Goal: Task Accomplishment & Management: Use online tool/utility

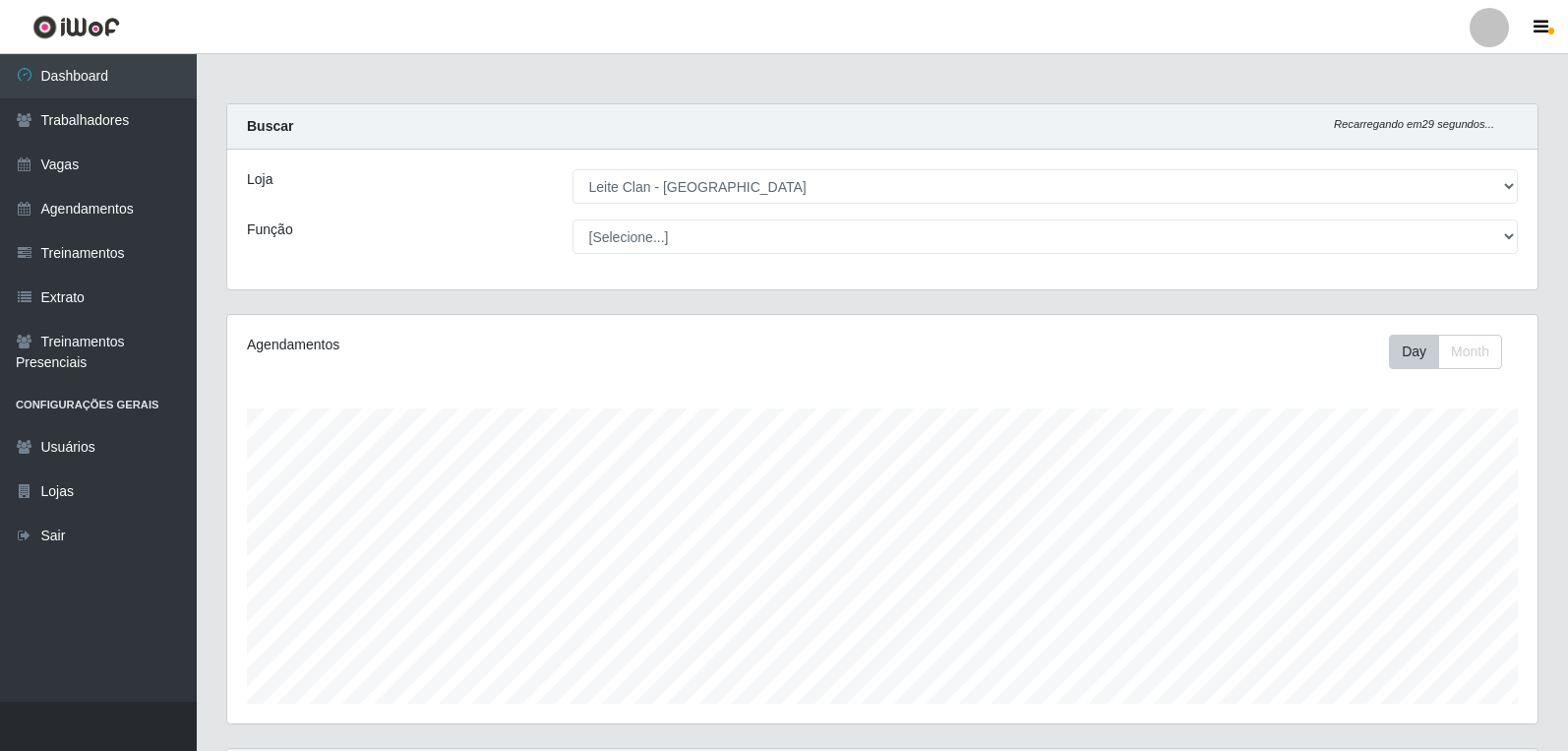
select select "452"
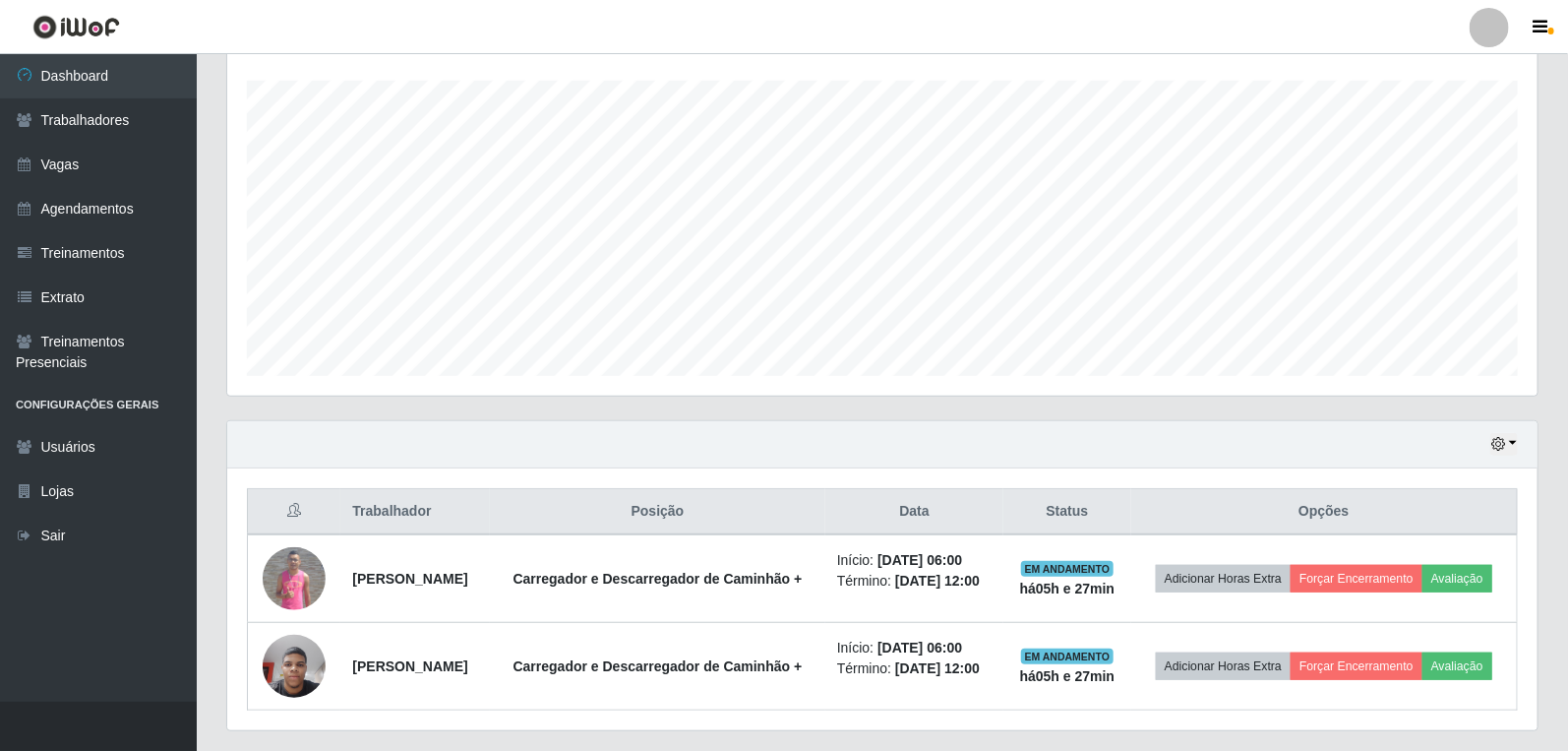
scroll to position [407, 1310]
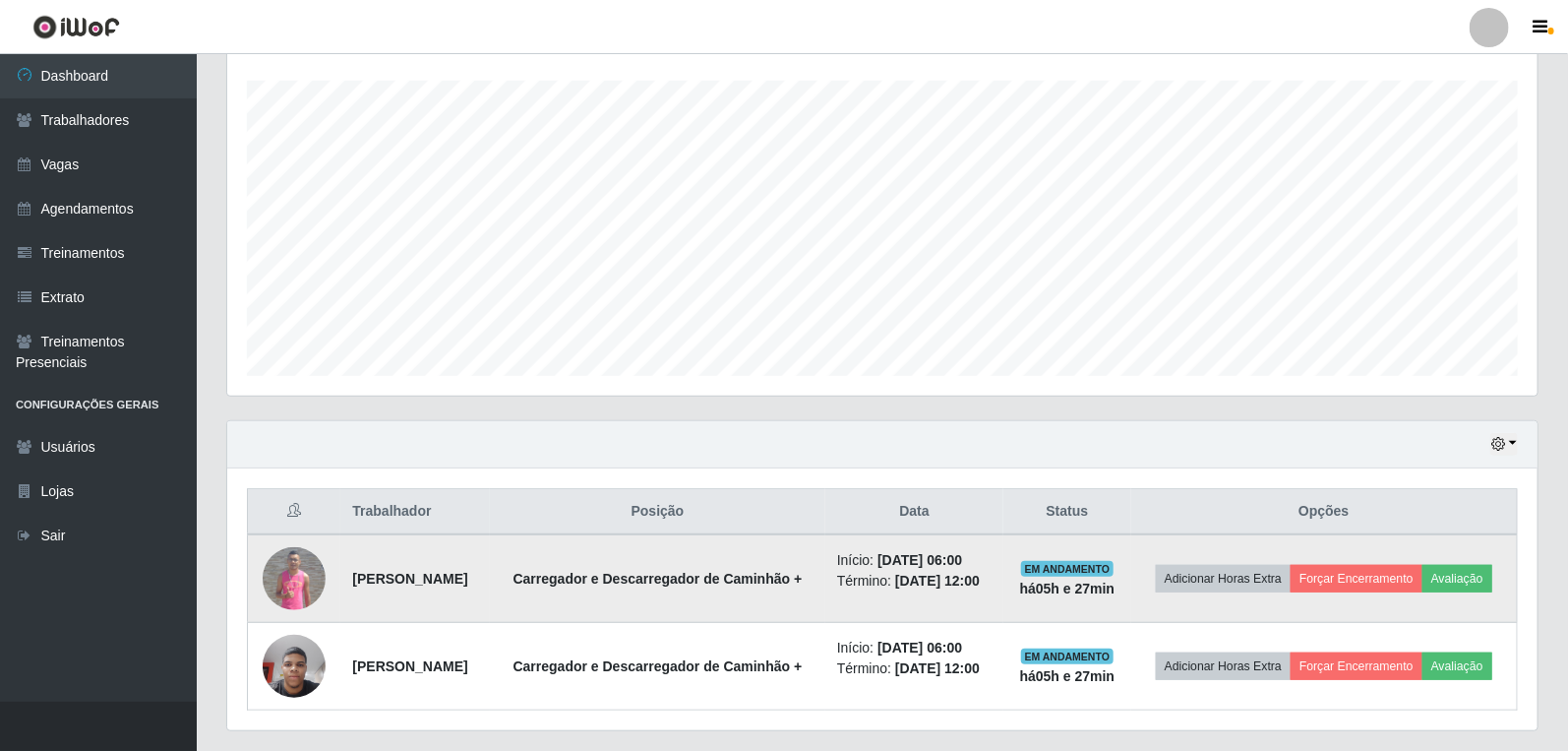
click at [312, 588] on img at bounding box center [294, 578] width 63 height 63
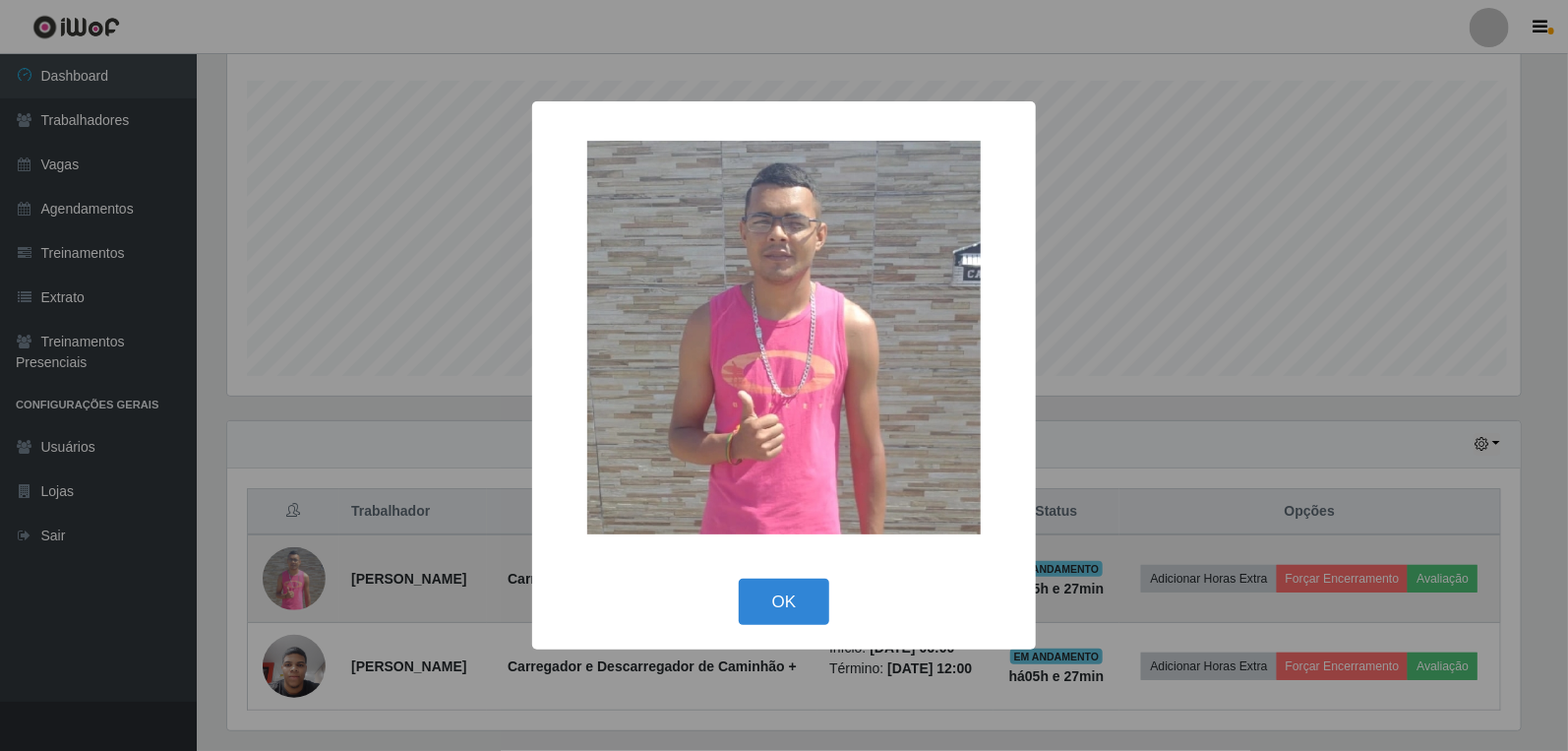
scroll to position [407, 1298]
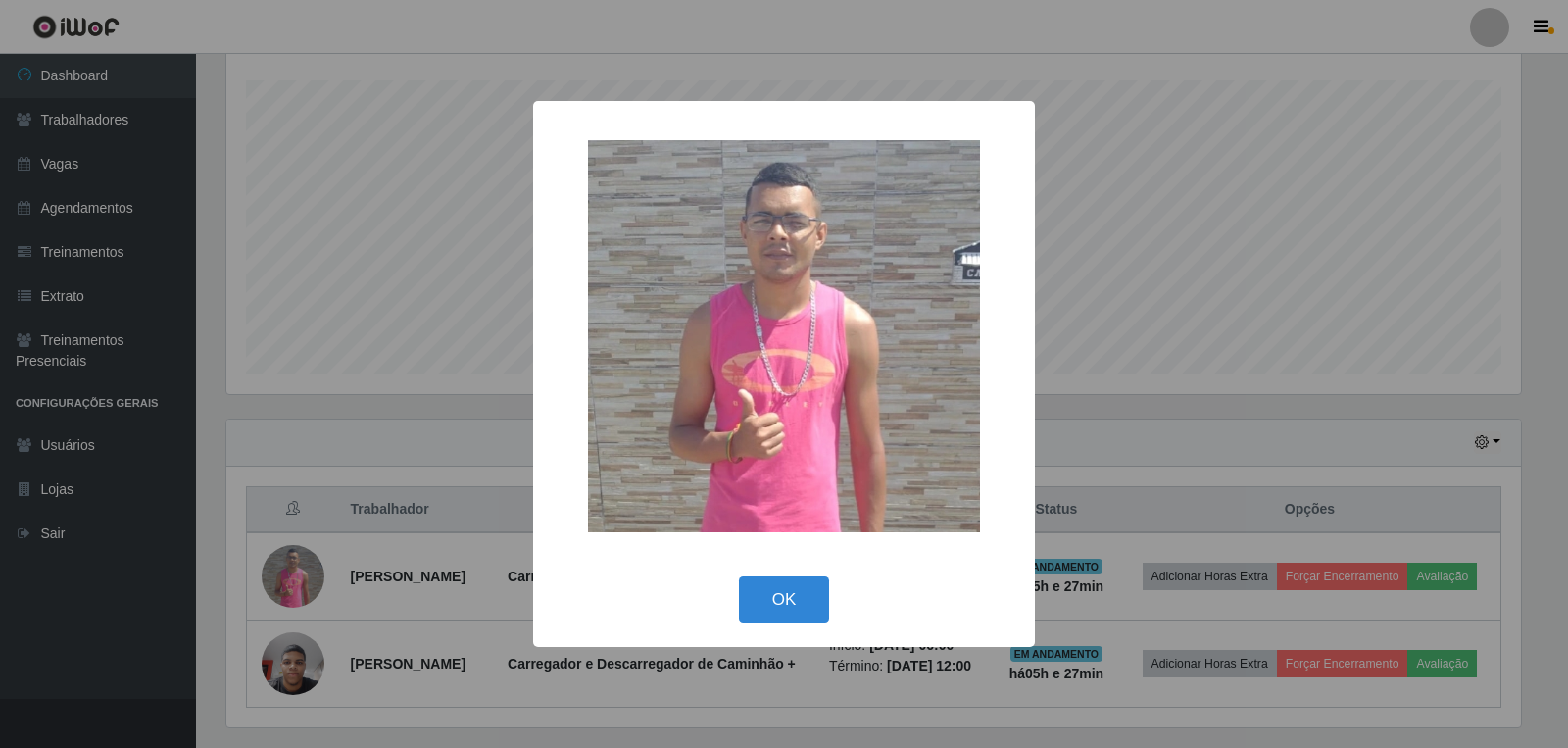
click at [325, 575] on div "× OK Cancel" at bounding box center [784, 374] width 1568 height 748
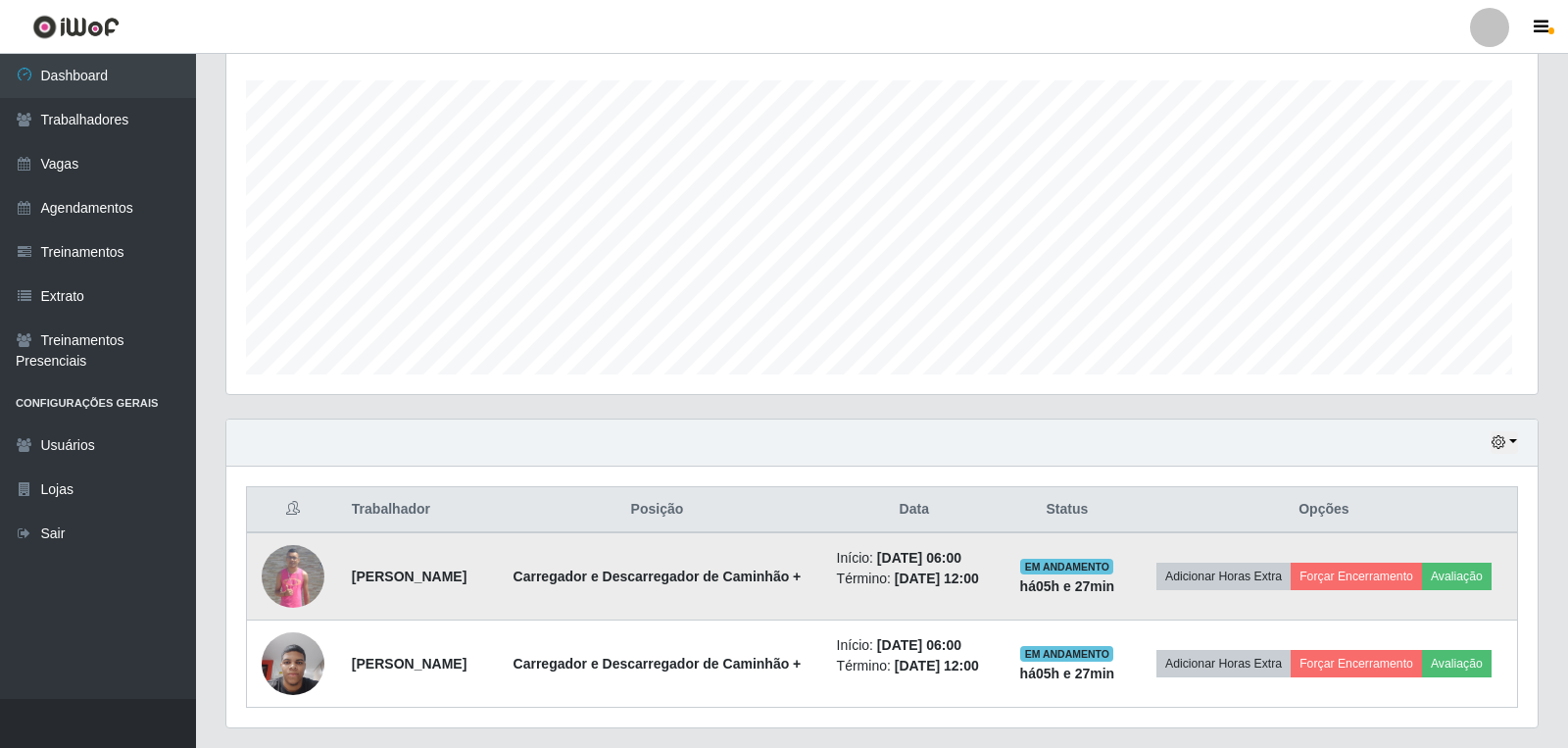
scroll to position [406, 1305]
click at [1385, 569] on button "Forçar Encerramento" at bounding box center [1351, 576] width 131 height 28
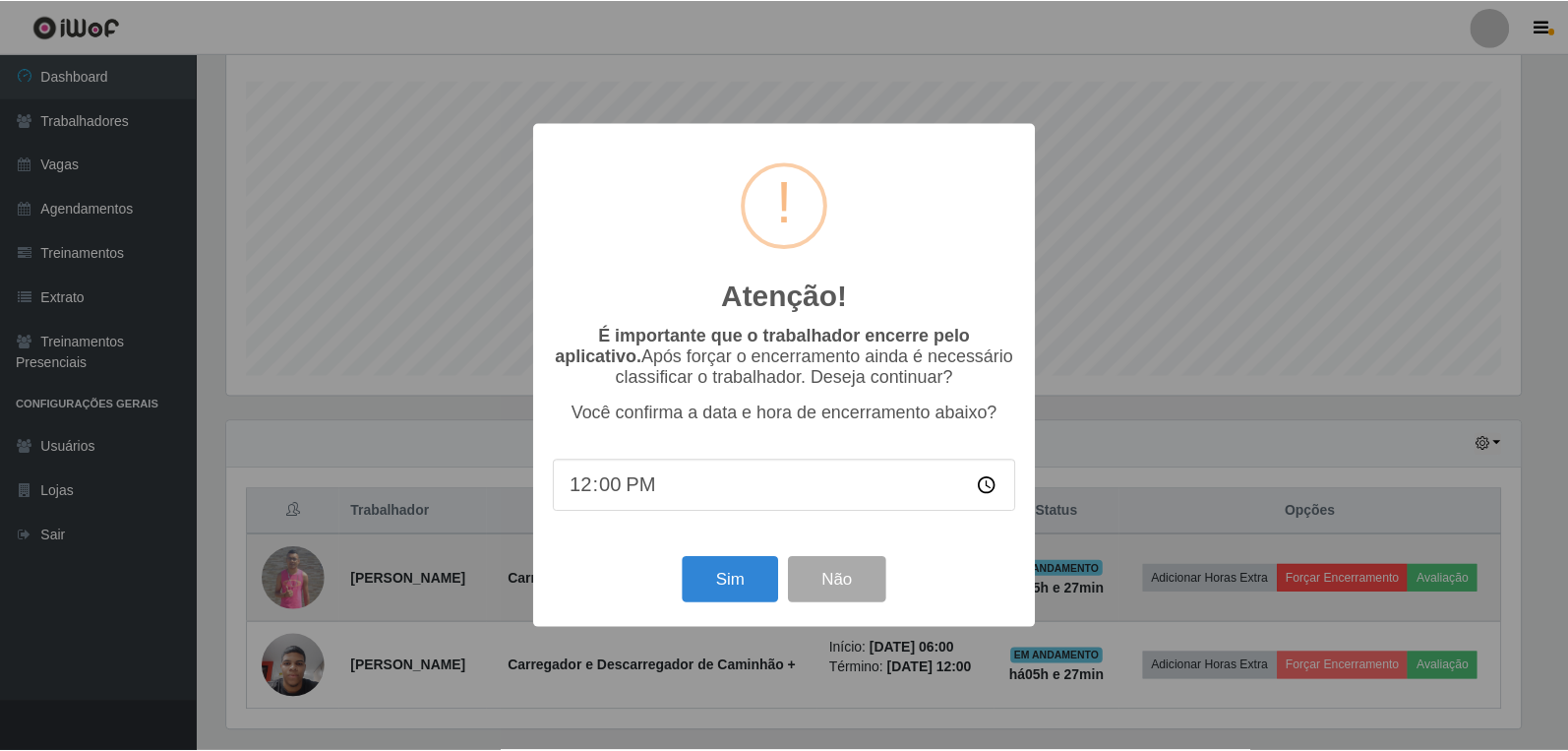
scroll to position [407, 1298]
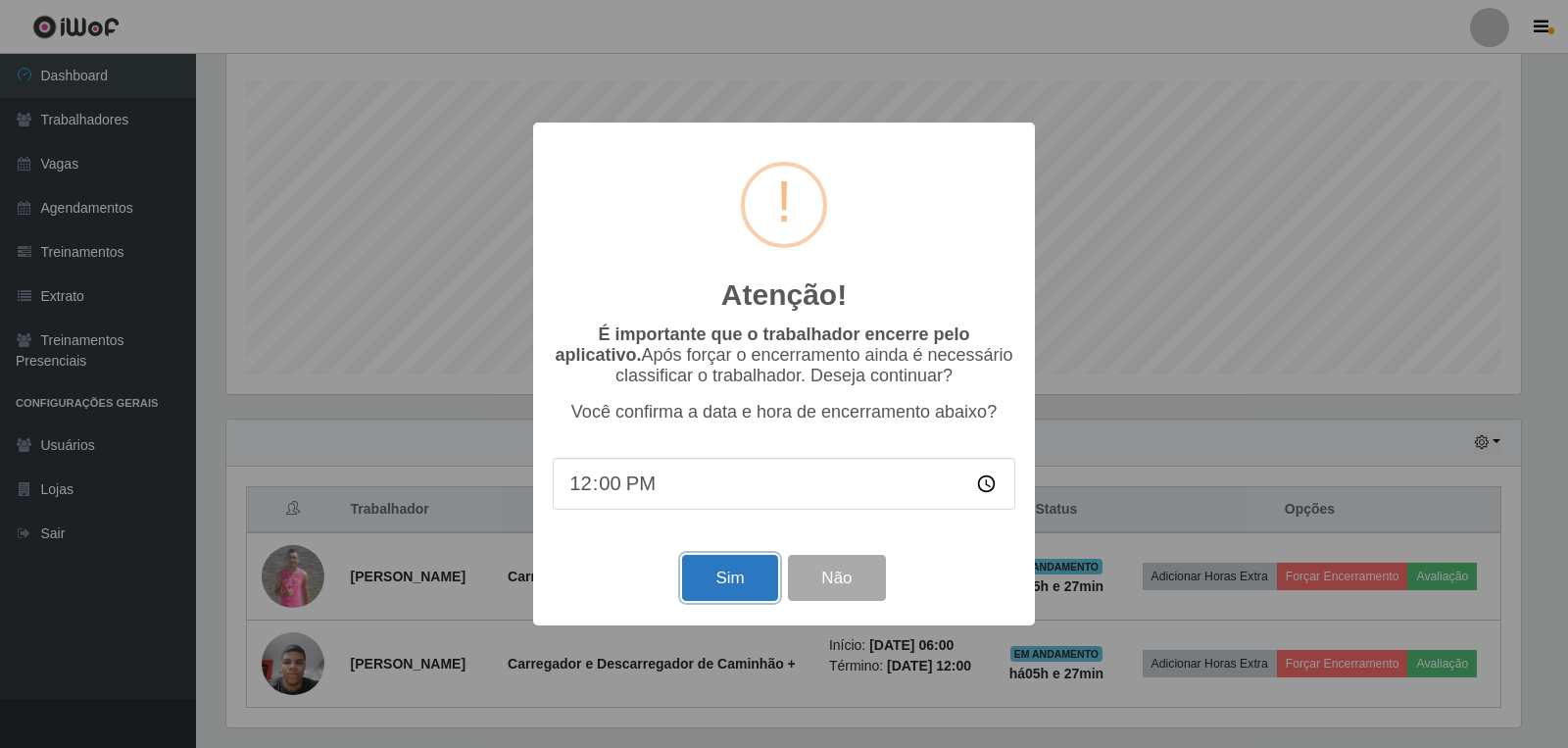
click at [733, 583] on button "Sim" at bounding box center [730, 577] width 95 height 46
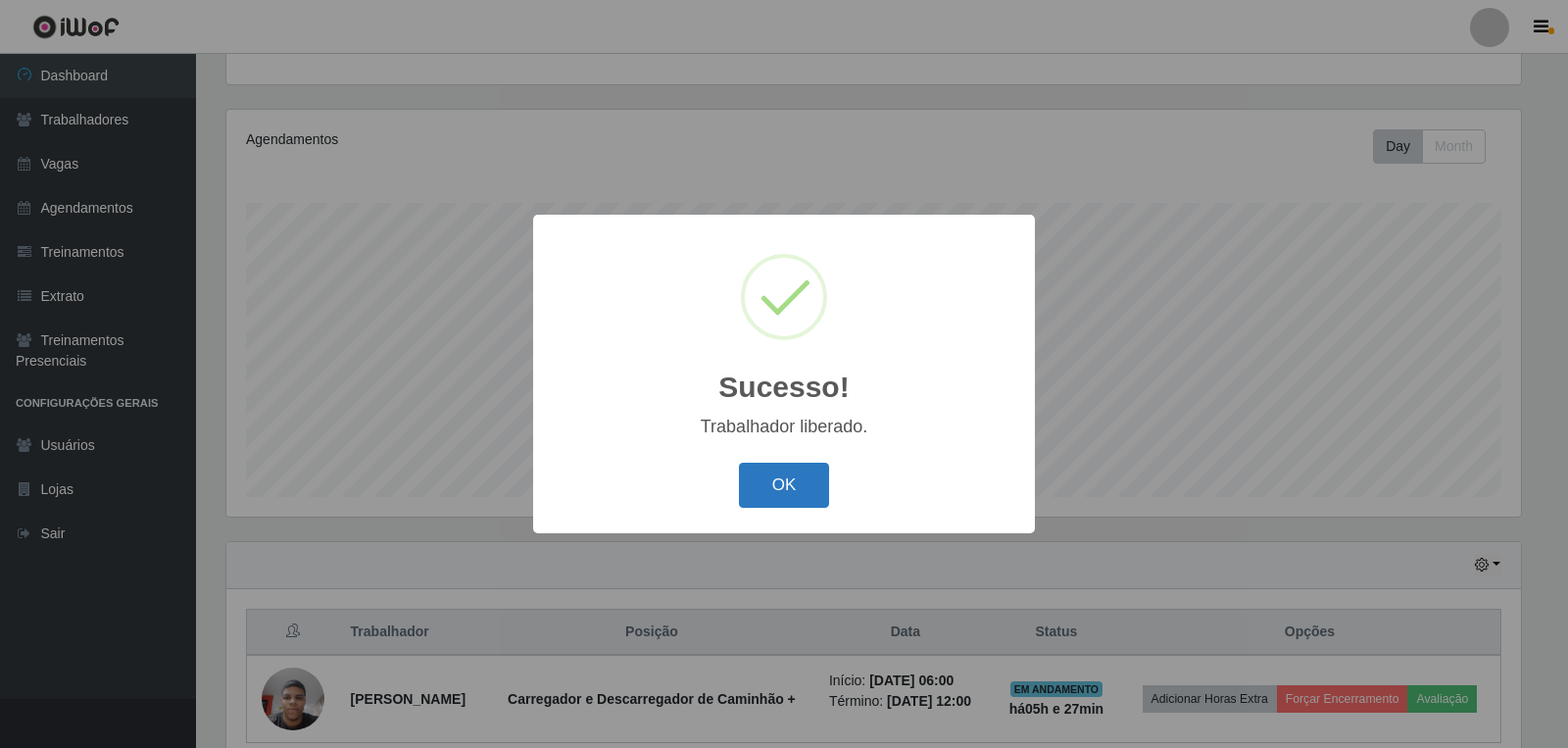
click at [793, 481] on button "OK" at bounding box center [784, 485] width 91 height 46
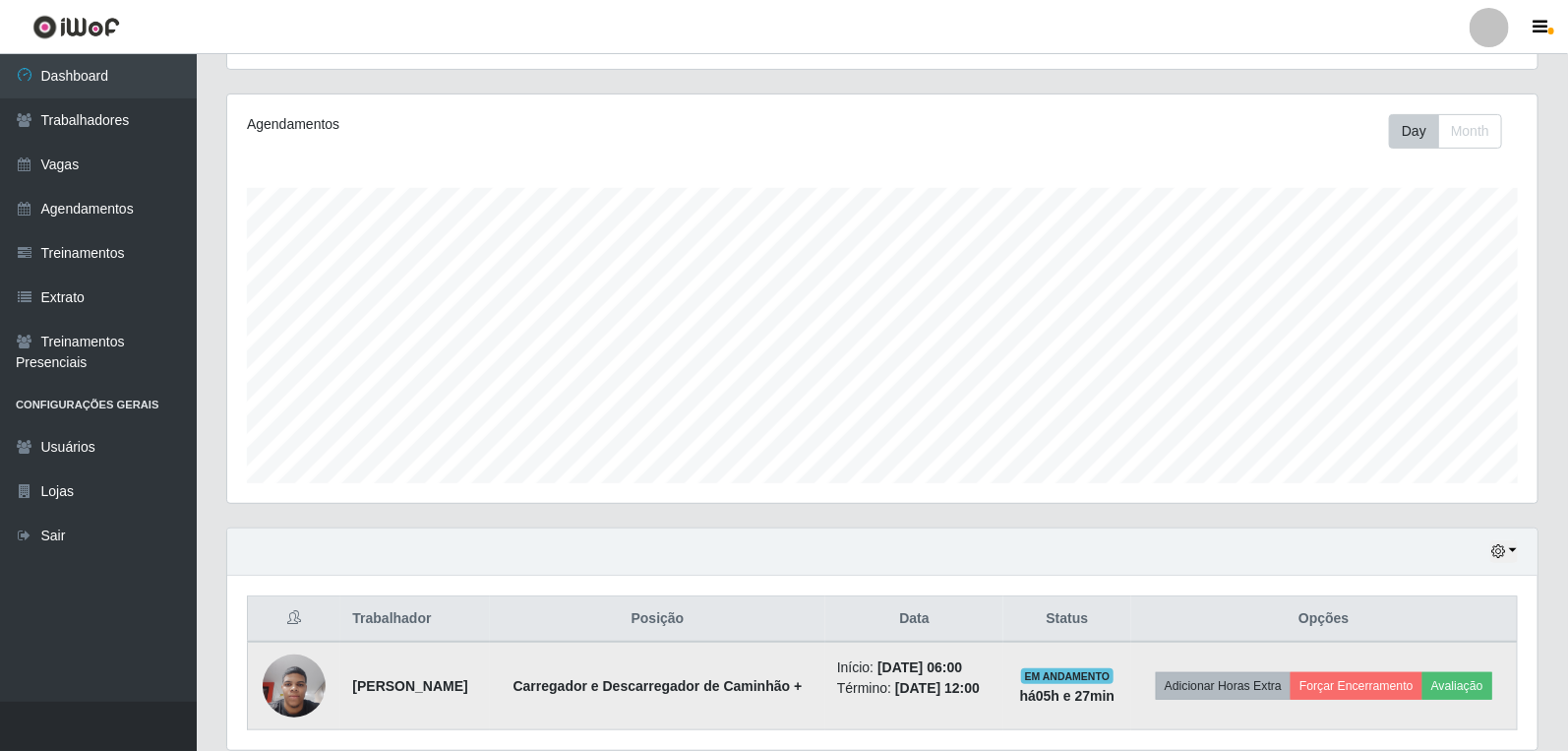
scroll to position [308, 0]
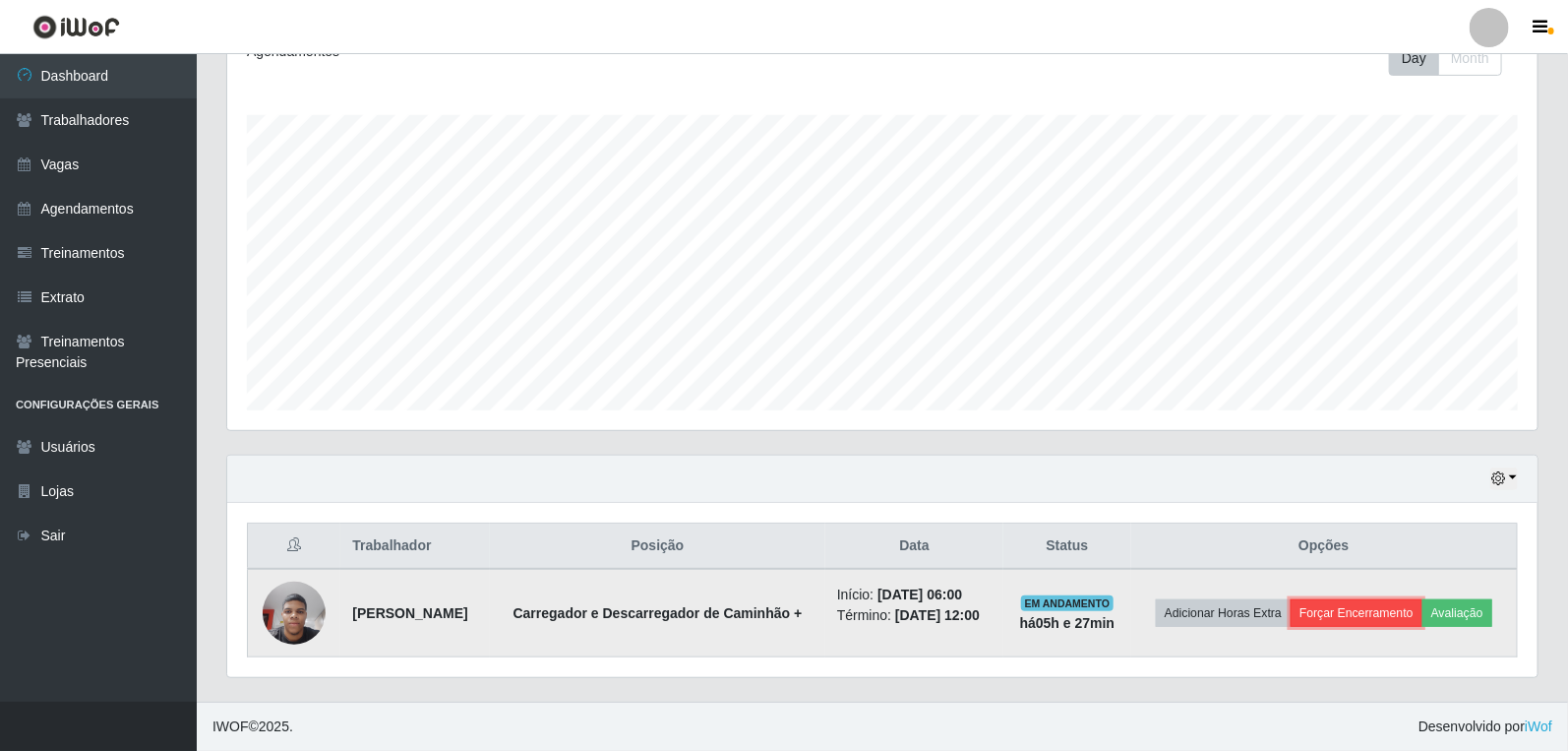
click at [1395, 600] on button "Forçar Encerramento" at bounding box center [1356, 614] width 131 height 28
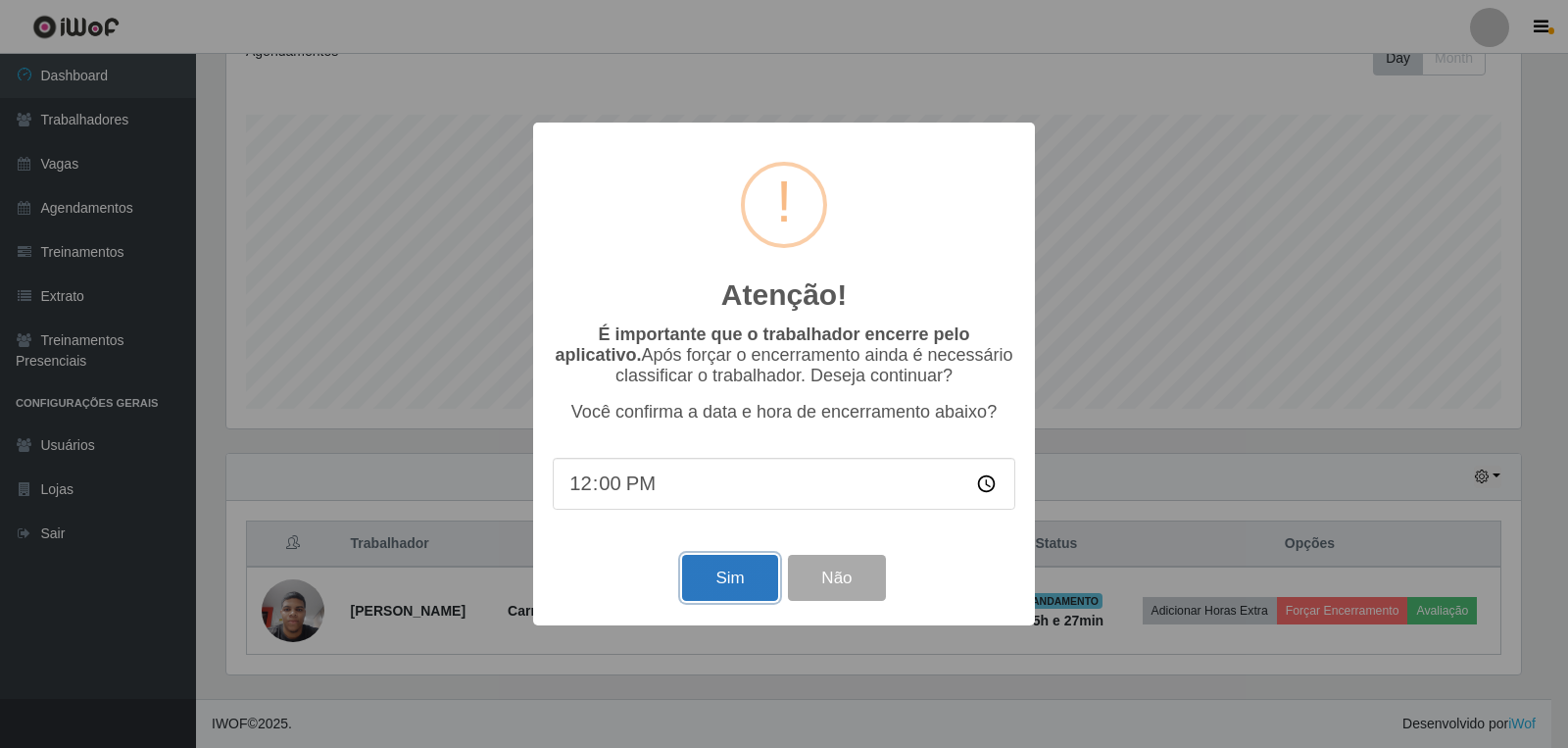
click at [730, 571] on button "Sim" at bounding box center [730, 577] width 95 height 46
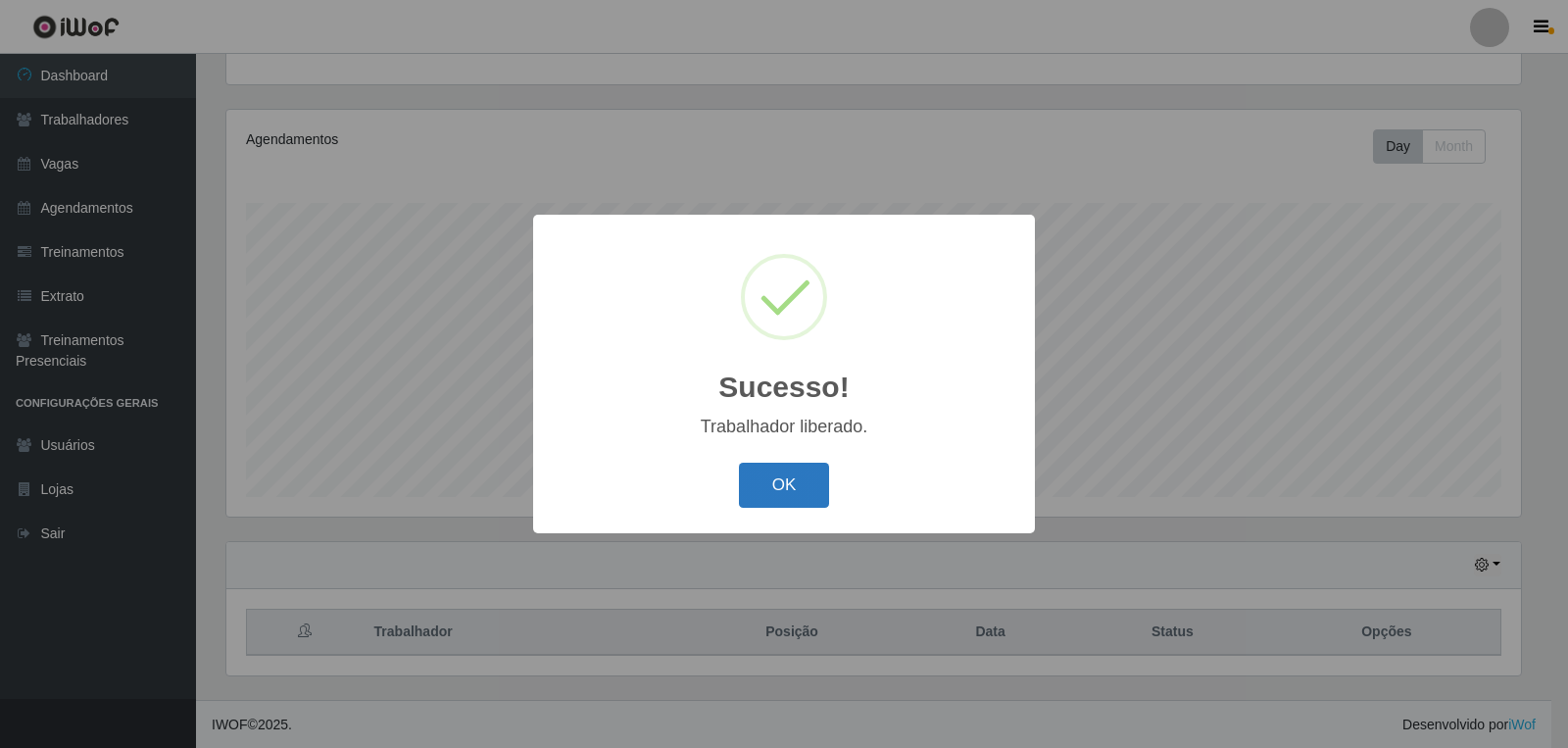
click at [808, 476] on button "OK" at bounding box center [784, 485] width 91 height 46
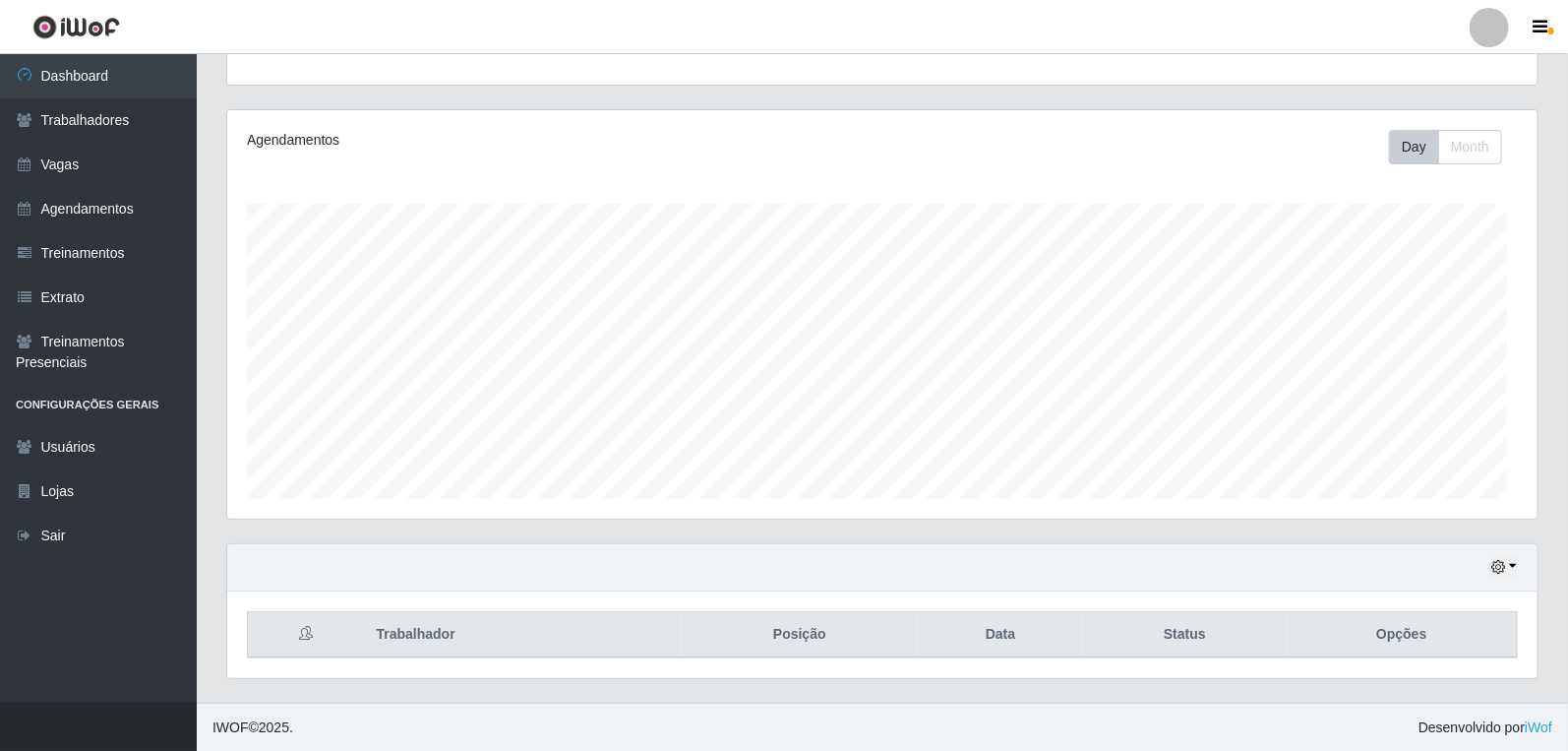
scroll to position [407, 1310]
drag, startPoint x: 1271, startPoint y: 109, endPoint x: 240, endPoint y: 262, distance: 1042.3
click at [240, 262] on div "Agendamentos Day Month 28/08 Agendamentos 12" at bounding box center [882, 315] width 1312 height 410
click at [246, 135] on div "Agendamentos" at bounding box center [503, 146] width 542 height 35
drag, startPoint x: 248, startPoint y: 144, endPoint x: 398, endPoint y: 167, distance: 151.8
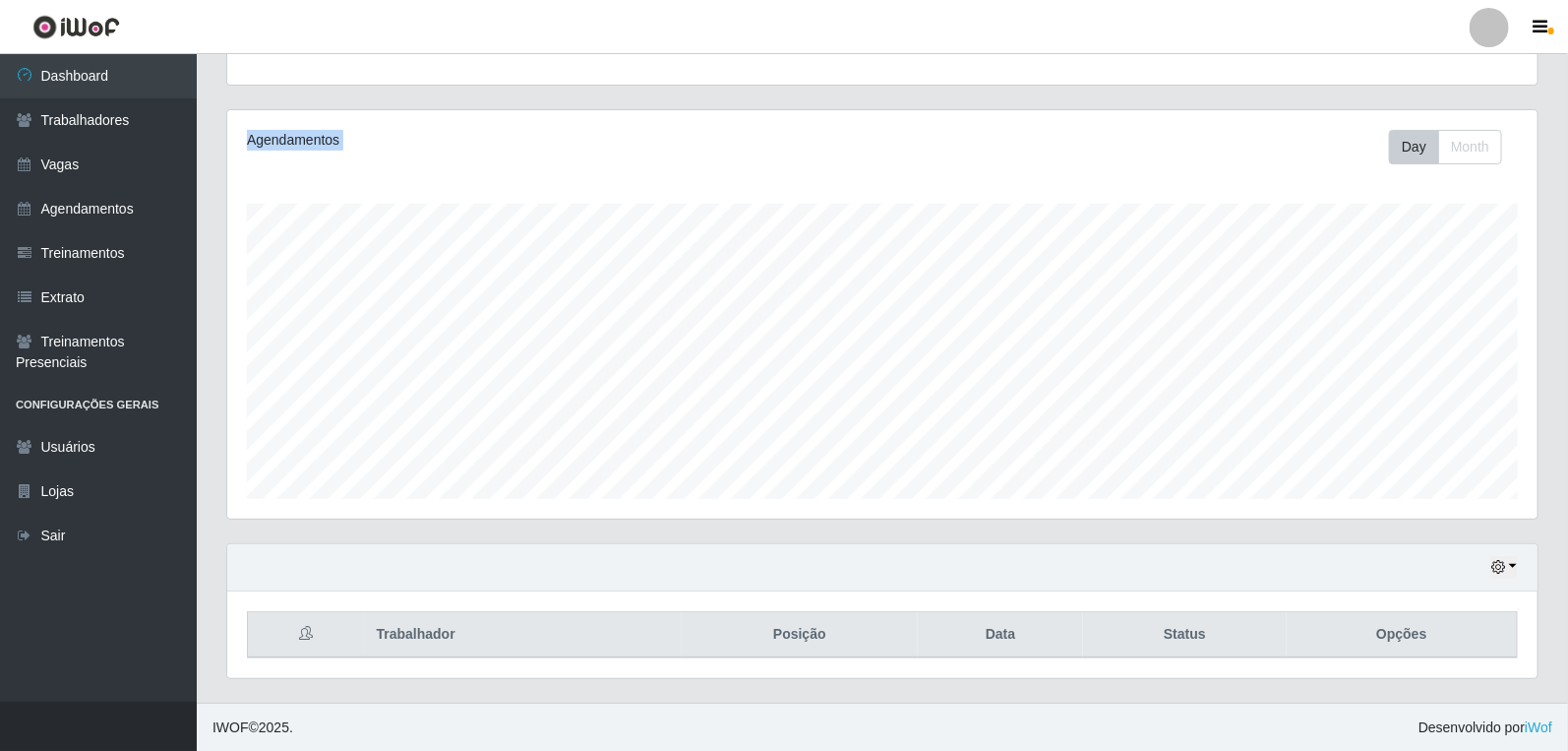
click at [398, 167] on div "Agendamentos Day Month 28/08 Agendamentos 12" at bounding box center [882, 315] width 1310 height 408
click at [280, 249] on div "Agendamentos Day Month 28/08 Agendamentos 12" at bounding box center [882, 315] width 1310 height 408
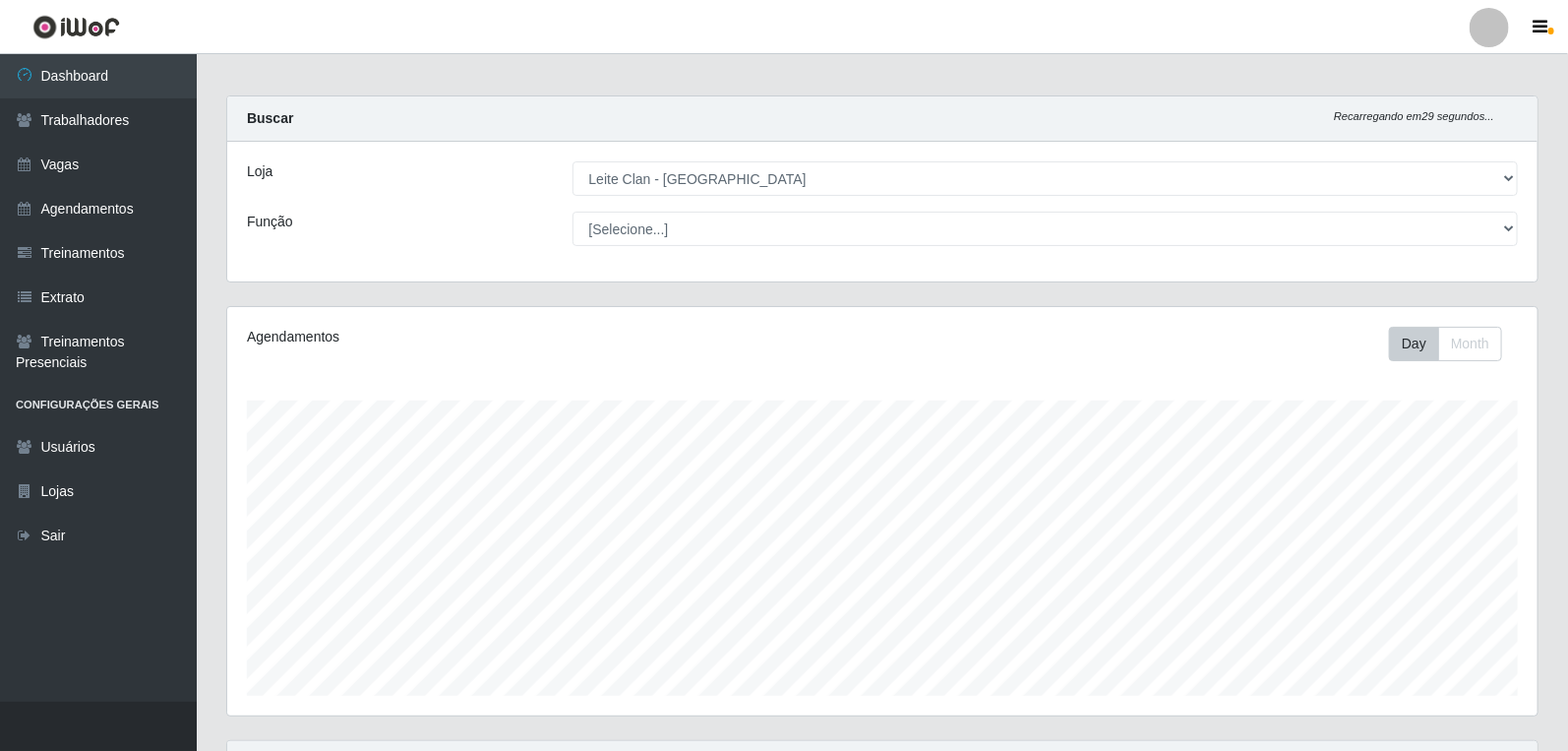
scroll to position [0, 0]
